Goal: Task Accomplishment & Management: Use online tool/utility

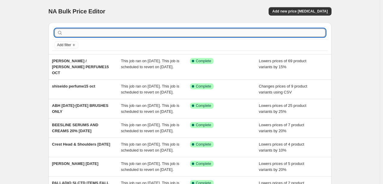
click at [93, 32] on input "text" at bounding box center [195, 33] width 262 height 8
type input "soco"
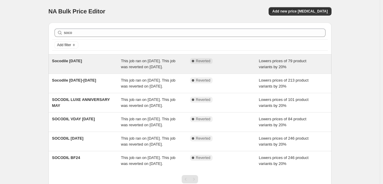
click at [202, 61] on span "Reverted" at bounding box center [203, 61] width 15 height 5
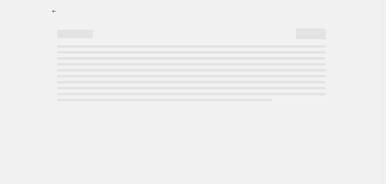
select select "percentage"
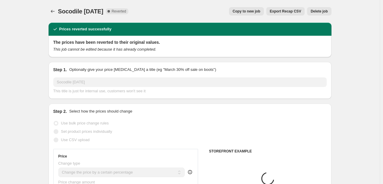
select select "tag"
click at [253, 14] on button "Copy to new job" at bounding box center [246, 11] width 35 height 8
select select "percentage"
select select "tag"
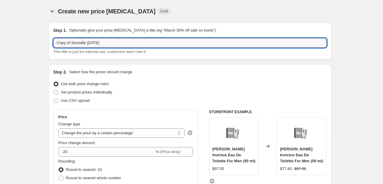
drag, startPoint x: 72, startPoint y: 43, endPoint x: 41, endPoint y: 44, distance: 31.3
click at [77, 44] on input "Socodile [DATE]" at bounding box center [190, 43] width 274 height 10
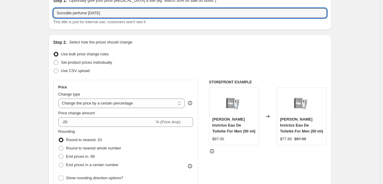
type input "Socodile perfume [DATE]"
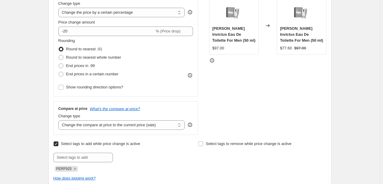
scroll to position [149, 0]
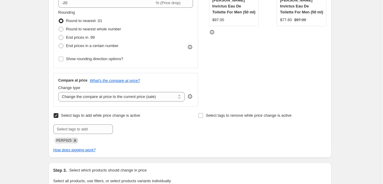
click at [74, 141] on icon "Remove PERF925" at bounding box center [75, 140] width 2 height 2
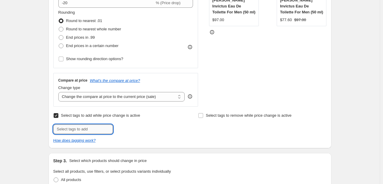
click at [83, 128] on input "text" at bounding box center [83, 130] width 60 height 10
type input "[DATE]"
click at [129, 129] on span "[DATE]" at bounding box center [132, 129] width 12 height 4
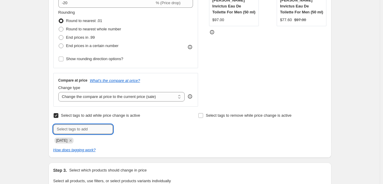
click at [91, 129] on input "text" at bounding box center [83, 130] width 60 height 10
type input "p"
type input "PERF1025"
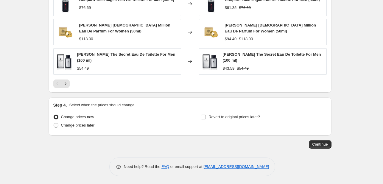
scroll to position [519, 0]
click at [225, 114] on span "Revert to original prices later?" at bounding box center [235, 116] width 52 height 4
click at [206, 114] on input "Revert to original prices later?" at bounding box center [203, 116] width 5 height 5
checkbox input "true"
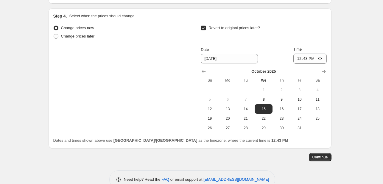
scroll to position [621, 0]
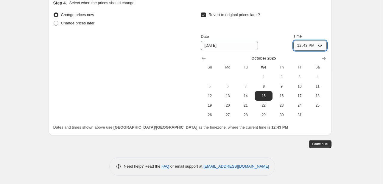
click at [302, 45] on input "12:43" at bounding box center [309, 46] width 33 height 10
type input "23:55"
click at [325, 143] on span "Continue" at bounding box center [320, 144] width 15 height 5
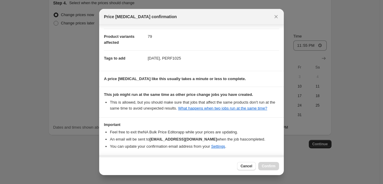
scroll to position [88, 0]
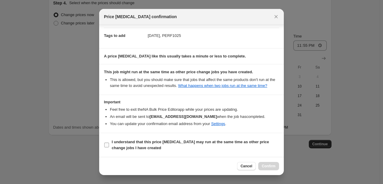
click at [260, 144] on b "I understand that this price [MEDICAL_DATA] may run at the same time as other p…" at bounding box center [190, 145] width 157 height 10
click at [109, 144] on input "I understand that this price [MEDICAL_DATA] may run at the same time as other p…" at bounding box center [106, 145] width 5 height 5
checkbox input "true"
click at [271, 167] on span "Confirm" at bounding box center [269, 166] width 14 height 5
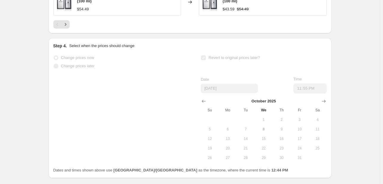
scroll to position [636, 0]
